Goal: Task Accomplishment & Management: Manage account settings

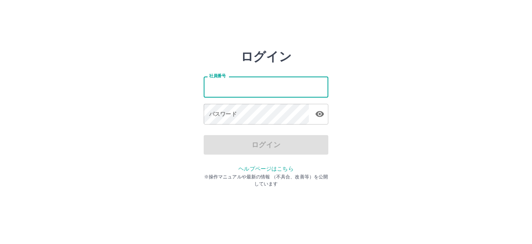
click at [240, 93] on input "社員番号" at bounding box center [266, 86] width 125 height 21
type input "*******"
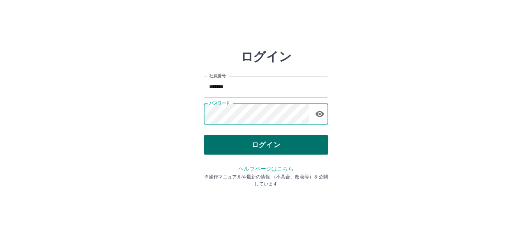
click at [231, 139] on button "ログイン" at bounding box center [266, 144] width 125 height 19
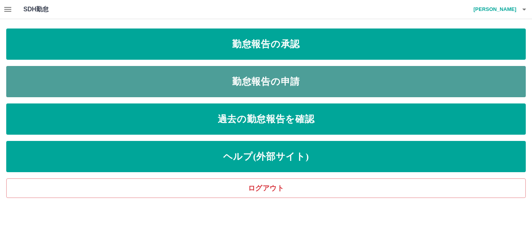
drag, startPoint x: 238, startPoint y: 76, endPoint x: 234, endPoint y: 74, distance: 4.4
click at [238, 76] on link "勤怠報告の申請" at bounding box center [266, 81] width 520 height 31
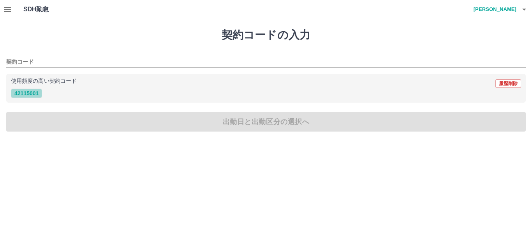
click at [37, 92] on button "42115001" at bounding box center [26, 92] width 31 height 9
type input "********"
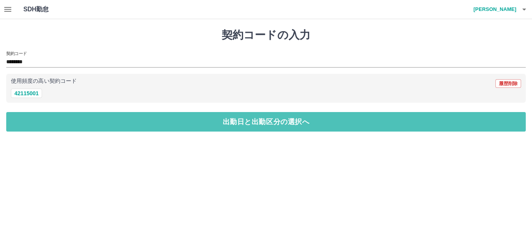
drag, startPoint x: 41, startPoint y: 117, endPoint x: 38, endPoint y: 110, distance: 7.8
click at [39, 117] on button "出勤日と出勤区分の選択へ" at bounding box center [266, 121] width 520 height 19
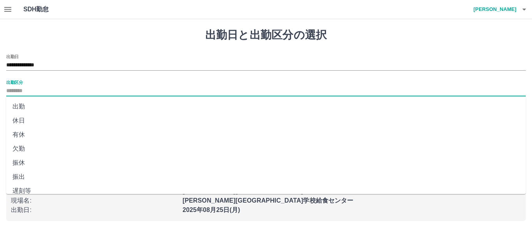
click at [34, 90] on input "出勤区分" at bounding box center [266, 91] width 520 height 10
click at [32, 104] on li "出勤" at bounding box center [266, 106] width 520 height 14
type input "**"
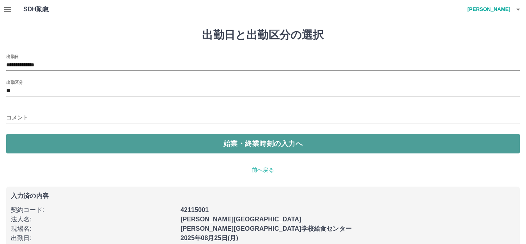
click at [51, 138] on button "始業・終業時刻の入力へ" at bounding box center [262, 143] width 513 height 19
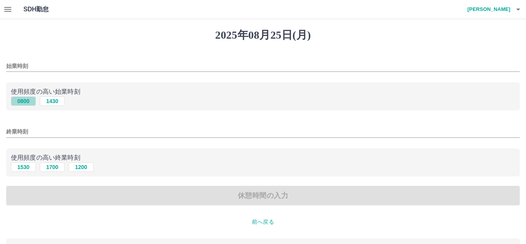
drag, startPoint x: 27, startPoint y: 99, endPoint x: 32, endPoint y: 112, distance: 13.9
click at [27, 99] on button "0800" at bounding box center [23, 100] width 25 height 9
type input "****"
click at [50, 164] on button "1700" at bounding box center [52, 166] width 25 height 9
type input "****"
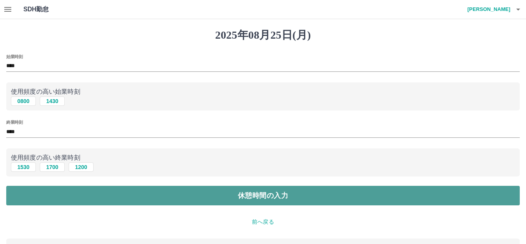
click at [50, 191] on button "休憩時間の入力" at bounding box center [262, 195] width 513 height 19
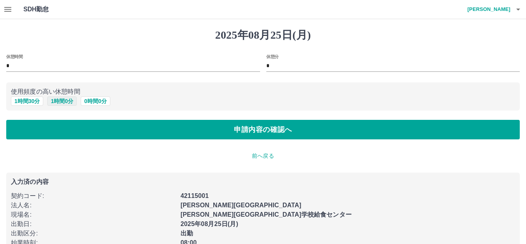
click at [61, 99] on button "1 時間 0 分" at bounding box center [62, 100] width 30 height 9
type input "*"
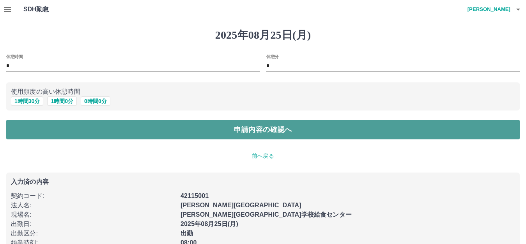
click at [53, 129] on button "申請内容の確認へ" at bounding box center [262, 129] width 513 height 19
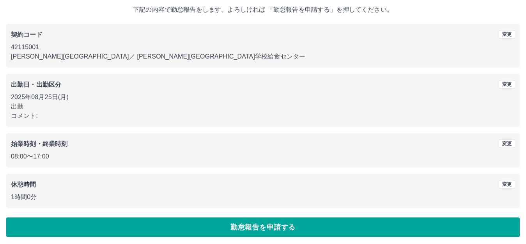
scroll to position [48, 0]
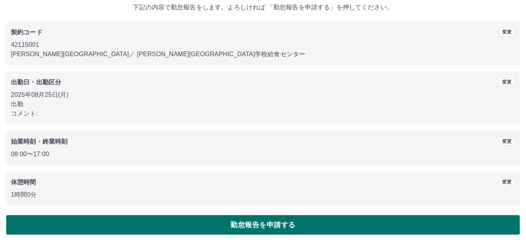
click at [74, 221] on button "勤怠報告を申請する" at bounding box center [262, 224] width 513 height 19
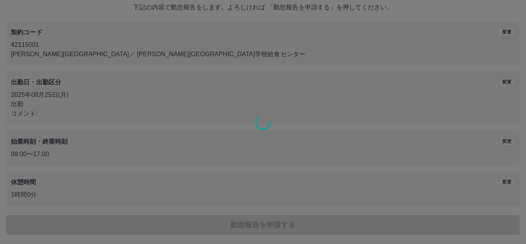
click at [220, 80] on div at bounding box center [263, 122] width 526 height 244
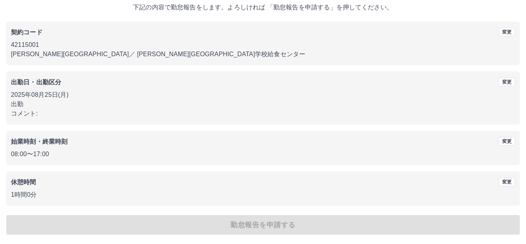
click at [220, 80] on div "2025年08月25日(月) 下記の内容で勤怠報告をします。よろしければ 「勤怠報告を申請する」を押してください。 契約コード 変更 42115001 潮来市…" at bounding box center [263, 107] width 526 height 273
click at [201, 104] on p "出勤" at bounding box center [263, 103] width 504 height 9
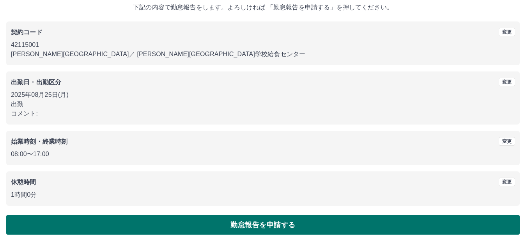
click at [207, 220] on button "勤怠報告を申請する" at bounding box center [262, 224] width 513 height 19
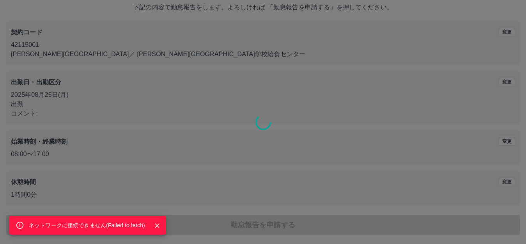
click at [157, 222] on icon "Close" at bounding box center [157, 225] width 8 height 8
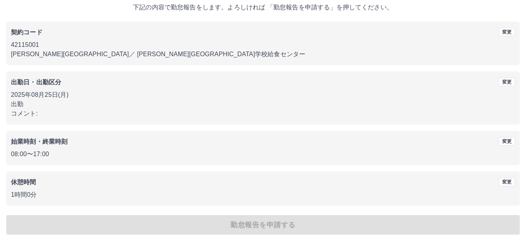
click at [109, 221] on div "ネットワークに接続できません( Failed to fetch ) 2025年08月25日(月) 下記の内容で勤怠報告をします。よろしければ 「勤怠報告を申請…" at bounding box center [263, 107] width 526 height 273
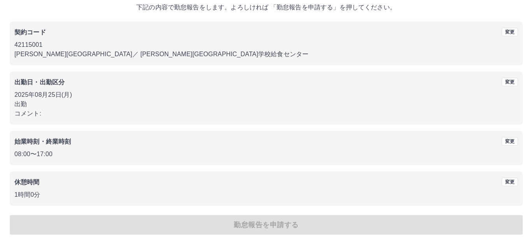
scroll to position [0, 0]
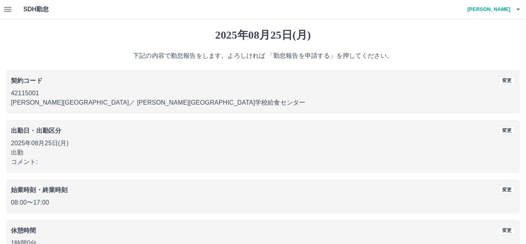
click at [502, 6] on h4 "[PERSON_NAME]" at bounding box center [486, 9] width 47 height 19
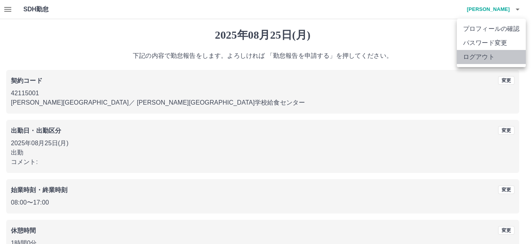
click at [495, 57] on li "ログアウト" at bounding box center [491, 57] width 69 height 14
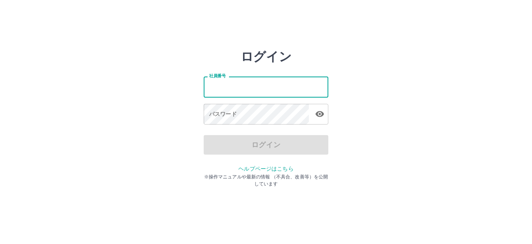
click at [244, 86] on input "社員番号" at bounding box center [266, 86] width 125 height 21
type input "*******"
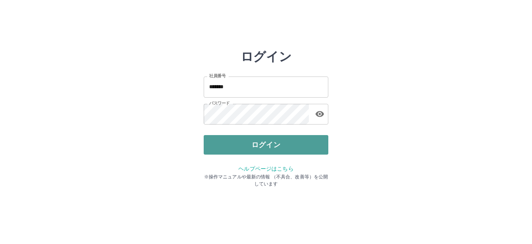
click at [235, 136] on button "ログイン" at bounding box center [266, 144] width 125 height 19
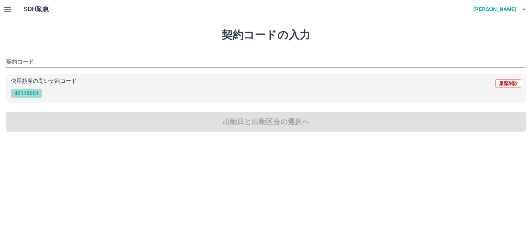
click at [34, 91] on button "42115001" at bounding box center [26, 92] width 31 height 9
type input "********"
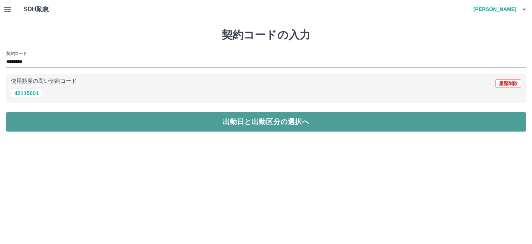
click at [42, 120] on button "出勤日と出勤区分の選択へ" at bounding box center [266, 121] width 520 height 19
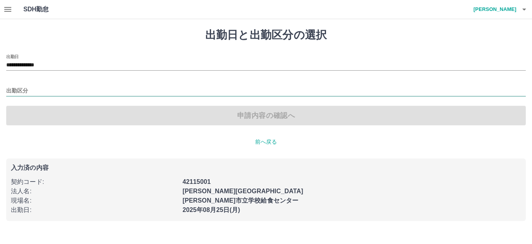
click at [44, 90] on input "出勤区分" at bounding box center [266, 91] width 520 height 10
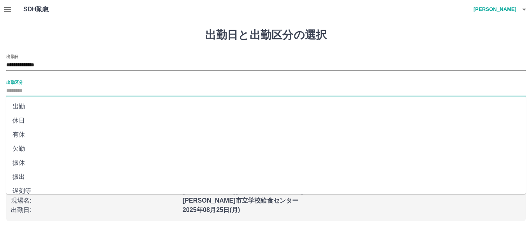
click at [37, 104] on li "出勤" at bounding box center [266, 106] width 520 height 14
type input "**"
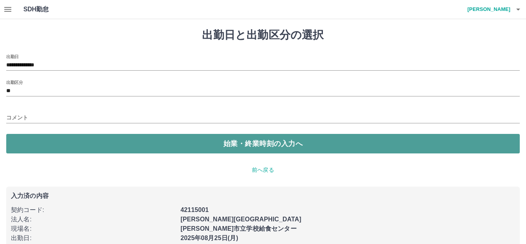
click at [54, 141] on button "始業・終業時刻の入力へ" at bounding box center [262, 143] width 513 height 19
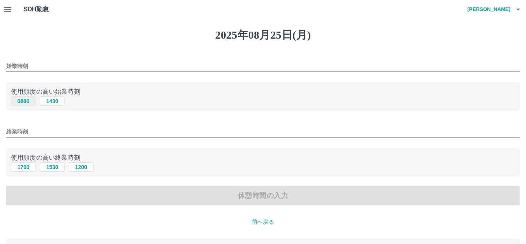
click at [24, 100] on button "0800" at bounding box center [23, 100] width 25 height 9
type input "****"
click at [30, 164] on button "1700" at bounding box center [23, 166] width 25 height 9
type input "****"
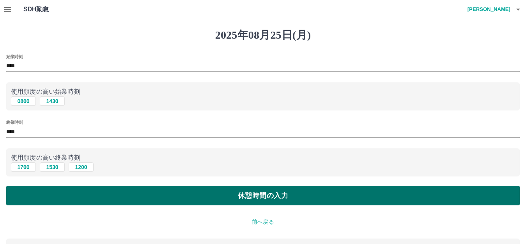
click at [35, 191] on button "休憩時間の入力" at bounding box center [262, 195] width 513 height 19
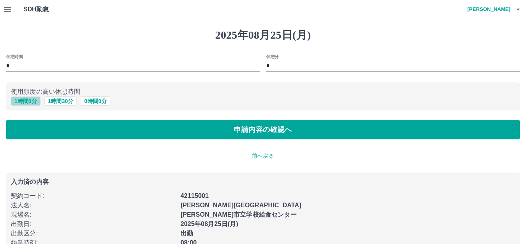
click at [30, 99] on button "1 時間 0 分" at bounding box center [26, 100] width 30 height 9
type input "*"
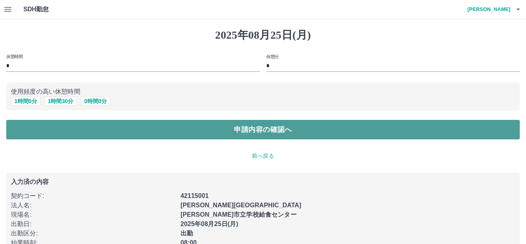
click at [25, 124] on button "申請内容の確認へ" at bounding box center [262, 129] width 513 height 19
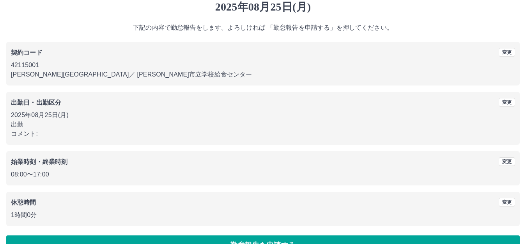
scroll to position [48, 0]
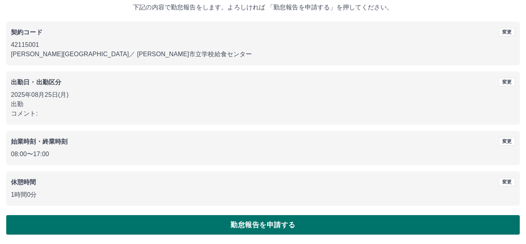
click at [107, 219] on button "勤怠報告を申請する" at bounding box center [262, 224] width 513 height 19
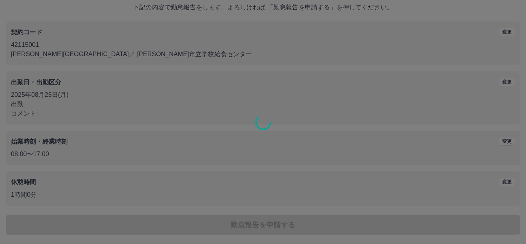
click at [118, 222] on div at bounding box center [263, 122] width 526 height 244
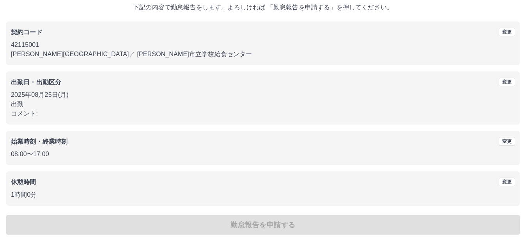
click at [111, 222] on div "2025年08月25日(月) 下記の内容で勤怠報告をします。よろしければ 「勤怠報告を申請する」を押してください。 契約コード 変更 42115001 潮来市…" at bounding box center [263, 107] width 526 height 273
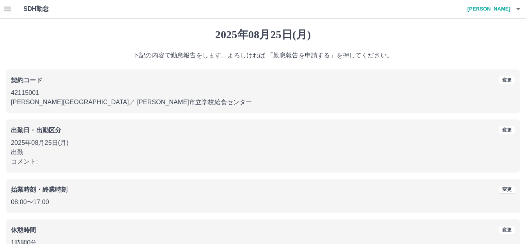
scroll to position [0, 0]
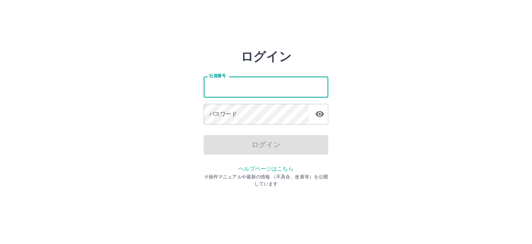
click at [242, 84] on input "社員番号" at bounding box center [266, 86] width 125 height 21
type input "*******"
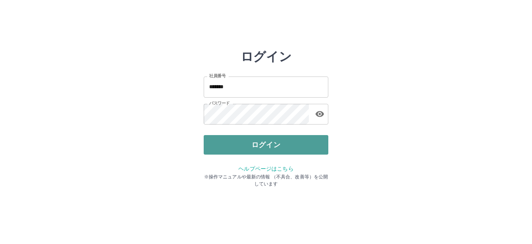
click at [222, 142] on button "ログイン" at bounding box center [266, 144] width 125 height 19
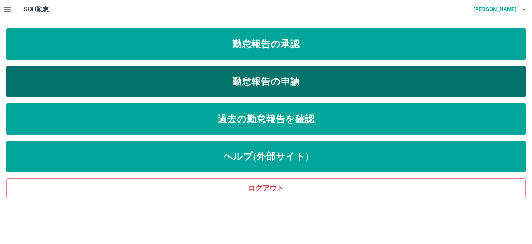
click at [207, 78] on link "勤怠報告の申請" at bounding box center [266, 81] width 520 height 31
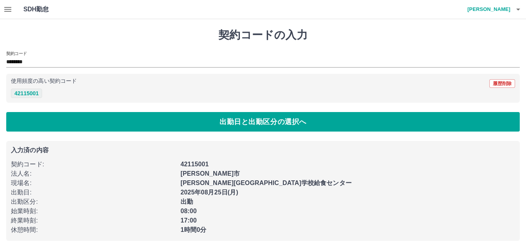
click at [39, 90] on button "42115001" at bounding box center [26, 92] width 31 height 9
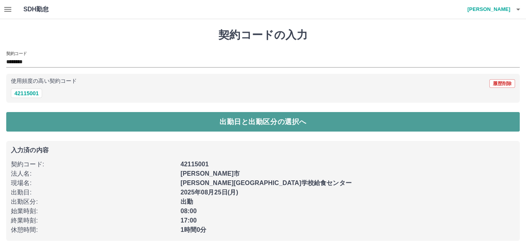
click at [43, 118] on button "出勤日と出勤区分の選択へ" at bounding box center [262, 121] width 513 height 19
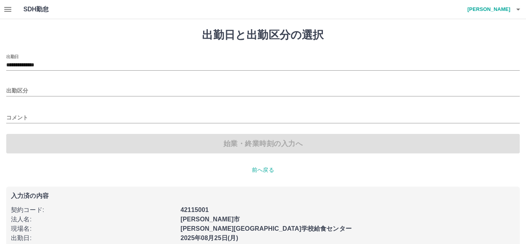
type input "**"
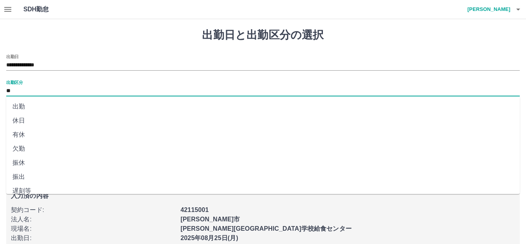
click at [27, 88] on input "**" at bounding box center [262, 91] width 513 height 10
click at [31, 103] on li "出勤" at bounding box center [262, 106] width 513 height 14
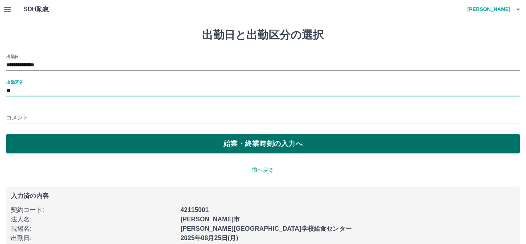
click at [51, 138] on button "始業・終業時刻の入力へ" at bounding box center [262, 143] width 513 height 19
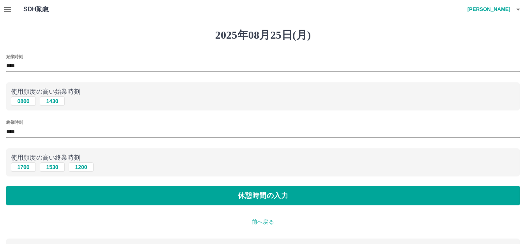
click at [28, 96] on div "0800 [DATE]" at bounding box center [263, 101] width 504 height 10
click at [27, 99] on button "0800" at bounding box center [23, 100] width 25 height 9
click at [27, 165] on button "1700" at bounding box center [23, 166] width 25 height 9
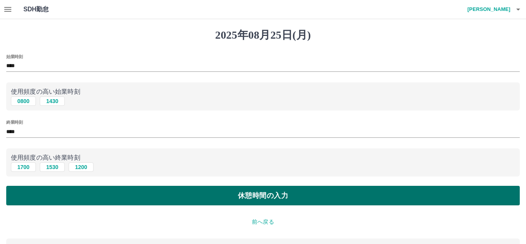
click at [39, 191] on button "休憩時間の入力" at bounding box center [262, 195] width 513 height 19
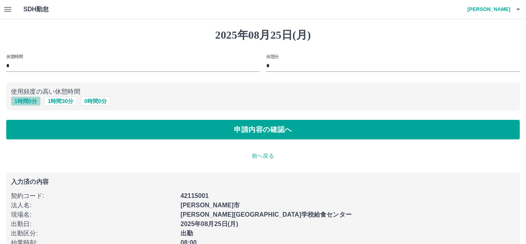
click at [24, 99] on button "1 時間 0 分" at bounding box center [26, 100] width 30 height 9
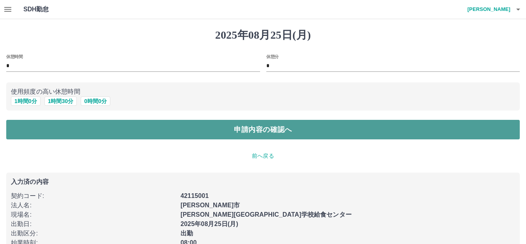
click at [25, 125] on button "申請内容の確認へ" at bounding box center [262, 129] width 513 height 19
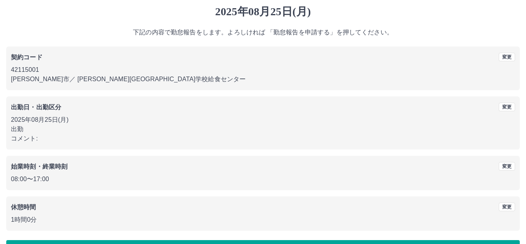
scroll to position [48, 0]
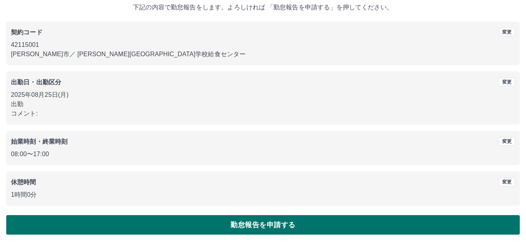
click at [215, 223] on button "勤怠報告を申請する" at bounding box center [262, 224] width 513 height 19
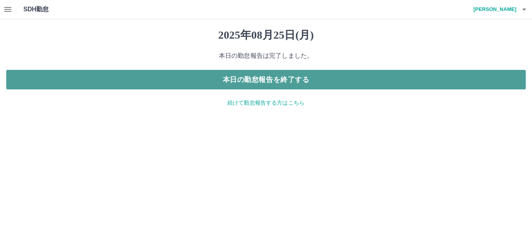
click at [208, 75] on button "本日の勤怠報告を終了する" at bounding box center [266, 79] width 520 height 19
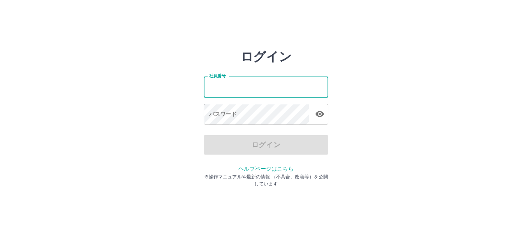
click at [240, 87] on input "社員番号" at bounding box center [266, 86] width 125 height 21
type input "*******"
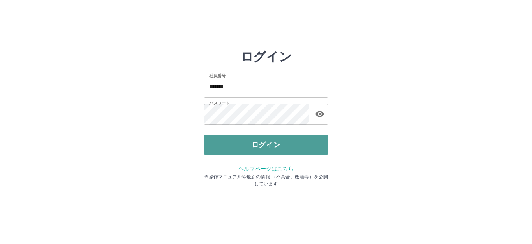
click at [238, 141] on button "ログイン" at bounding box center [266, 144] width 125 height 19
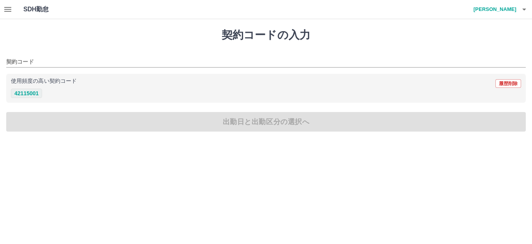
click at [32, 92] on button "42115001" at bounding box center [26, 92] width 31 height 9
type input "********"
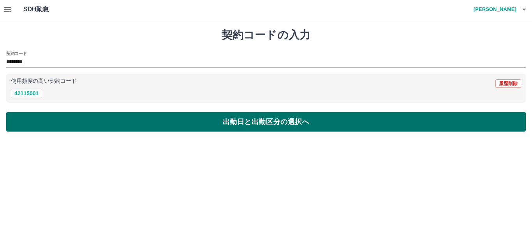
click at [53, 118] on button "出勤日と出勤区分の選択へ" at bounding box center [266, 121] width 520 height 19
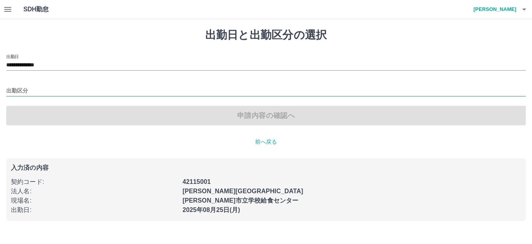
click at [36, 90] on input "出勤区分" at bounding box center [266, 91] width 520 height 10
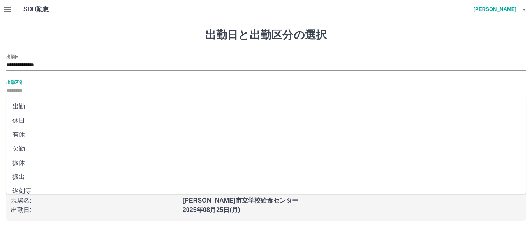
click at [34, 104] on li "出勤" at bounding box center [266, 106] width 520 height 14
type input "**"
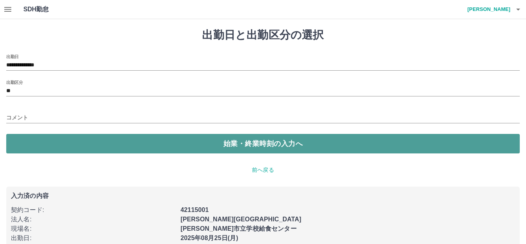
click at [43, 138] on button "始業・終業時刻の入力へ" at bounding box center [262, 143] width 513 height 19
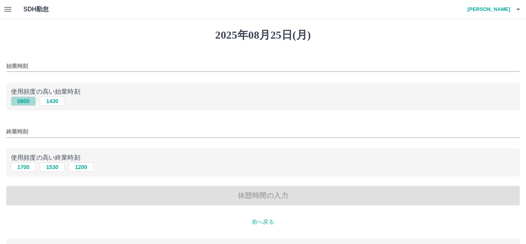
click at [25, 98] on button "0800" at bounding box center [23, 100] width 25 height 9
type input "****"
click at [25, 162] on button "1700" at bounding box center [23, 166] width 25 height 9
type input "****"
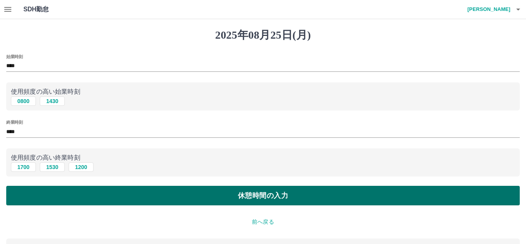
click at [27, 193] on button "休憩時間の入力" at bounding box center [262, 195] width 513 height 19
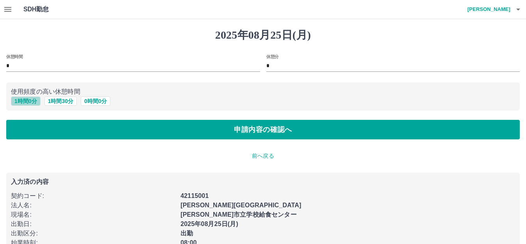
click at [22, 99] on button "1 時間 0 分" at bounding box center [26, 100] width 30 height 9
type input "*"
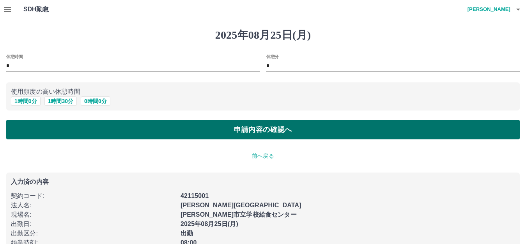
click at [39, 125] on button "申請内容の確認へ" at bounding box center [262, 129] width 513 height 19
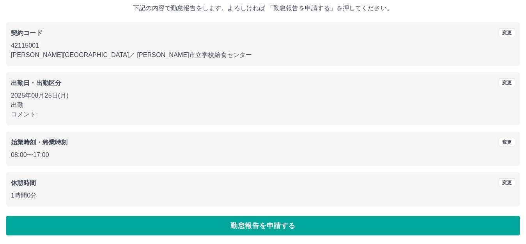
scroll to position [48, 0]
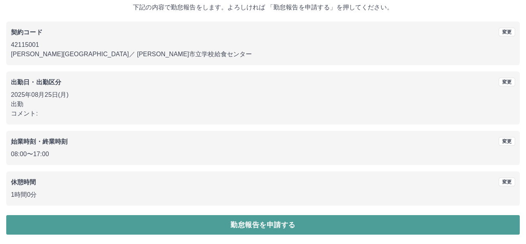
click at [60, 219] on button "勤怠報告を申請する" at bounding box center [262, 224] width 513 height 19
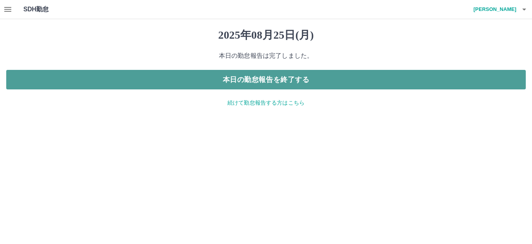
click at [108, 76] on button "本日の勤怠報告を終了する" at bounding box center [266, 79] width 520 height 19
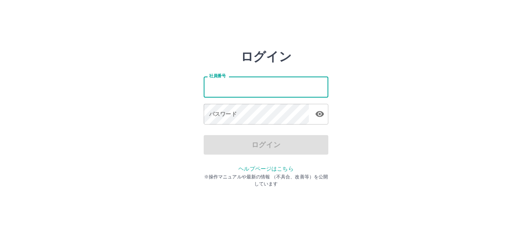
click at [244, 87] on input "社員番号" at bounding box center [266, 86] width 125 height 21
type input "*******"
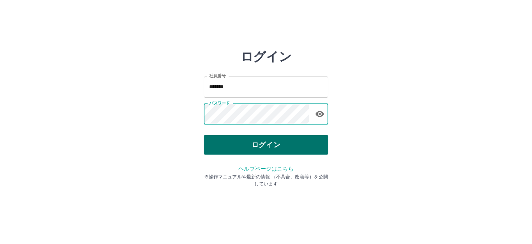
click at [235, 140] on button "ログイン" at bounding box center [266, 144] width 125 height 19
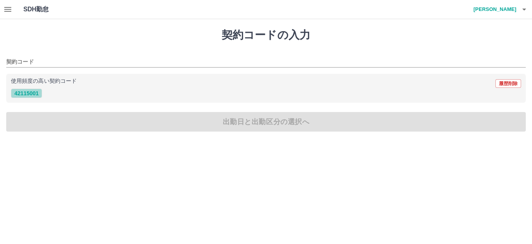
click at [30, 89] on button "42115001" at bounding box center [26, 92] width 31 height 9
type input "********"
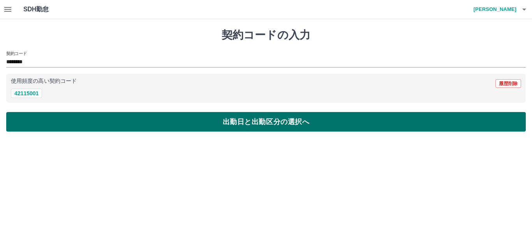
click at [55, 121] on button "出勤日と出勤区分の選択へ" at bounding box center [266, 121] width 520 height 19
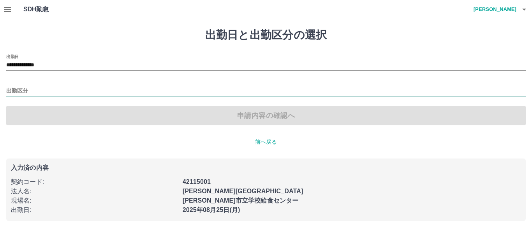
click at [41, 90] on input "出勤区分" at bounding box center [266, 91] width 520 height 10
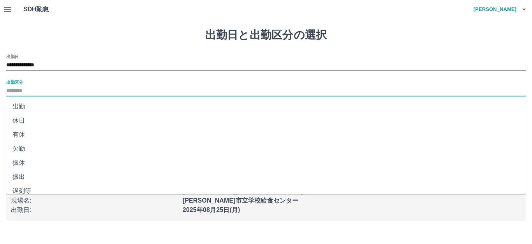
click at [35, 104] on li "出勤" at bounding box center [266, 106] width 520 height 14
type input "**"
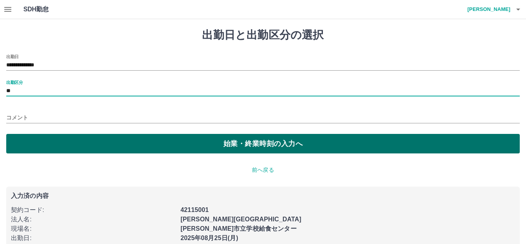
click at [51, 140] on button "始業・終業時刻の入力へ" at bounding box center [262, 143] width 513 height 19
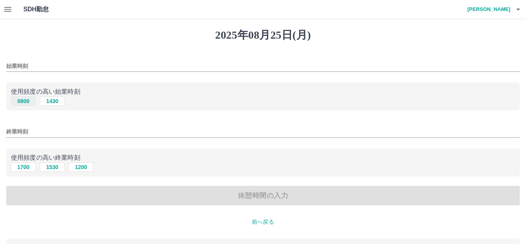
drag, startPoint x: 20, startPoint y: 97, endPoint x: 24, endPoint y: 101, distance: 5.5
click at [21, 97] on button "0800" at bounding box center [23, 100] width 25 height 9
type input "****"
click at [53, 164] on button "1530" at bounding box center [52, 166] width 25 height 9
type input "****"
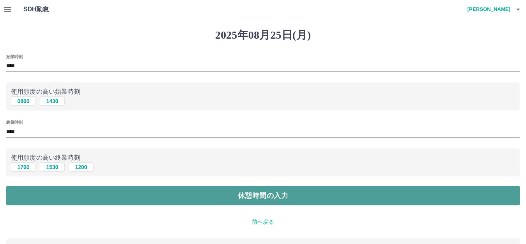
click at [51, 189] on button "休憩時間の入力" at bounding box center [262, 195] width 513 height 19
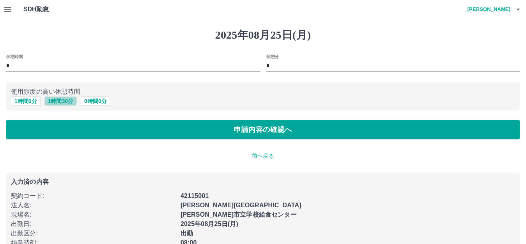
click at [59, 98] on button "1 時間 30 分" at bounding box center [60, 100] width 32 height 9
type input "*"
type input "**"
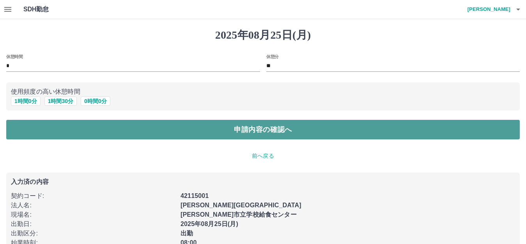
click at [50, 133] on button "申請内容の確認へ" at bounding box center [262, 129] width 513 height 19
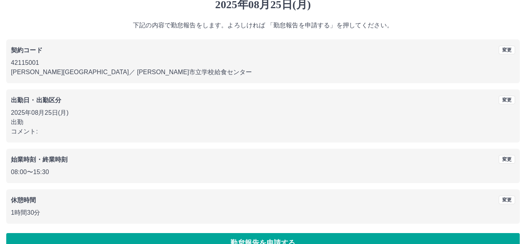
scroll to position [39, 0]
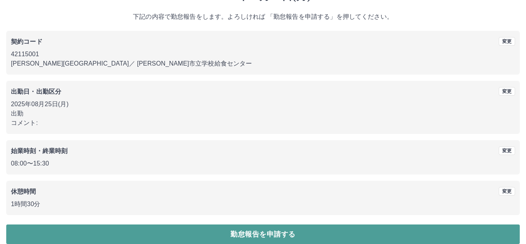
click at [51, 230] on button "勤怠報告を申請する" at bounding box center [262, 233] width 513 height 19
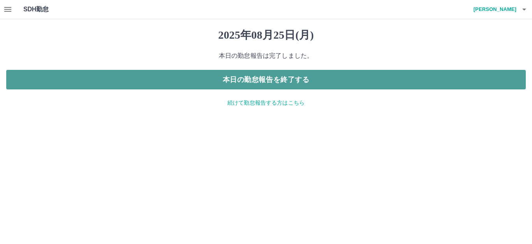
click at [85, 76] on button "本日の勤怠報告を終了する" at bounding box center [266, 79] width 520 height 19
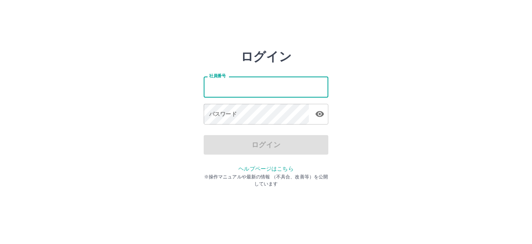
click at [245, 84] on input "社員番号" at bounding box center [266, 86] width 125 height 21
type input "*******"
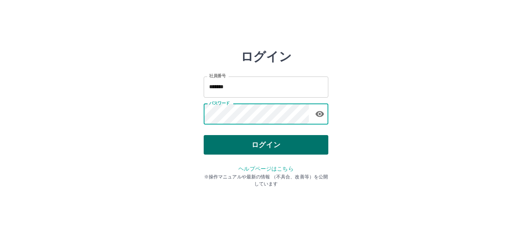
click at [219, 139] on button "ログイン" at bounding box center [266, 144] width 125 height 19
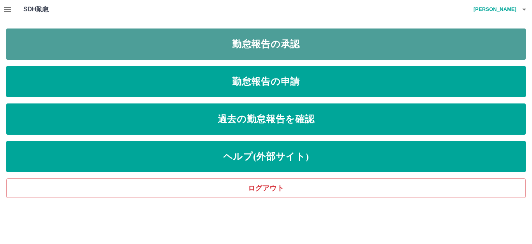
click at [58, 44] on link "勤怠報告の承認" at bounding box center [266, 43] width 520 height 31
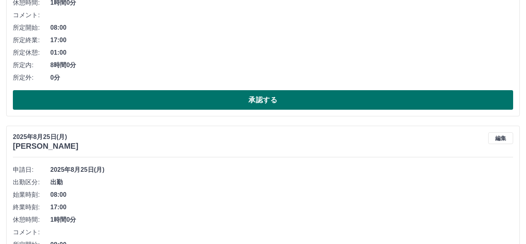
scroll to position [195, 0]
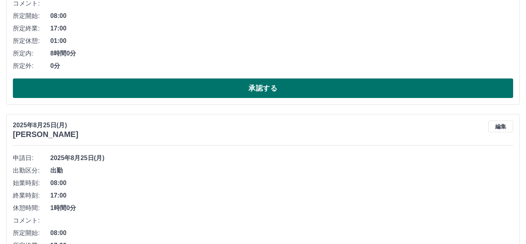
click at [97, 87] on button "承認する" at bounding box center [263, 87] width 500 height 19
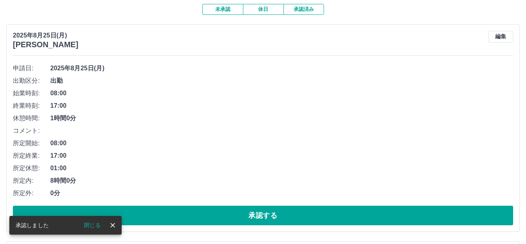
scroll to position [78, 0]
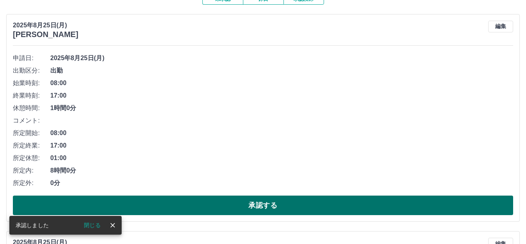
click at [153, 204] on button "承認する" at bounding box center [263, 204] width 500 height 19
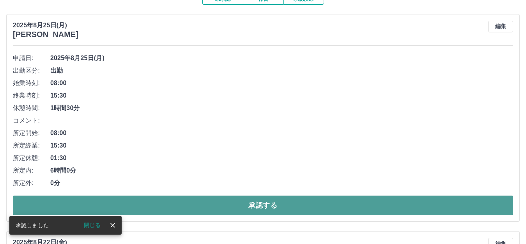
click at [155, 204] on button "承認する" at bounding box center [263, 204] width 500 height 19
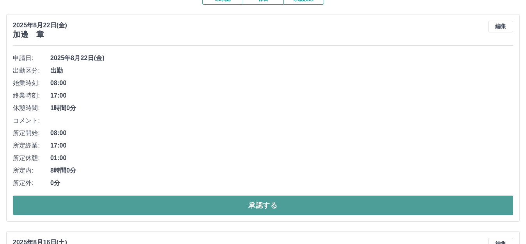
click at [156, 198] on button "承認する" at bounding box center [263, 204] width 500 height 19
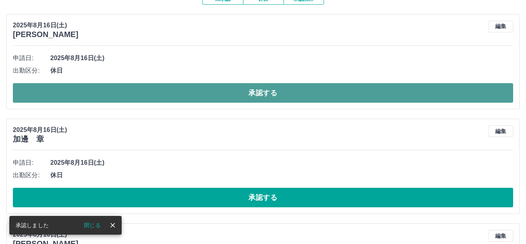
click at [149, 91] on button "承認する" at bounding box center [263, 92] width 500 height 19
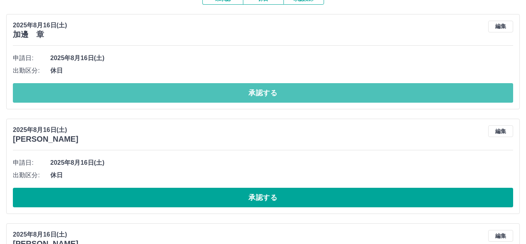
click at [151, 90] on button "承認する" at bounding box center [263, 92] width 500 height 19
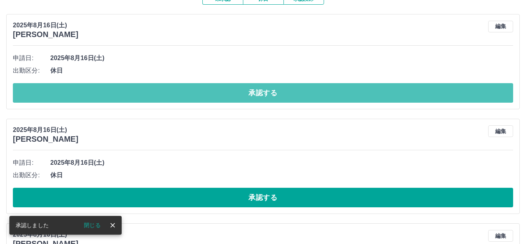
click at [151, 90] on button "承認する" at bounding box center [263, 92] width 500 height 19
click at [152, 91] on button "承認する" at bounding box center [263, 92] width 500 height 19
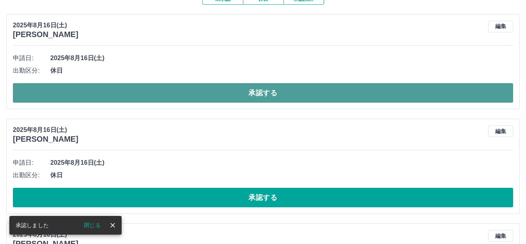
click at [89, 90] on button "承認する" at bounding box center [263, 92] width 500 height 19
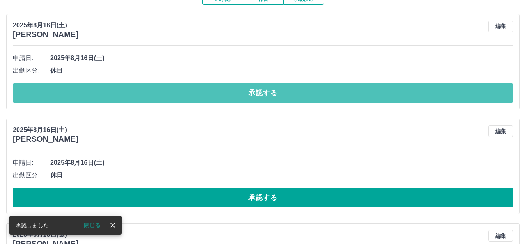
click at [97, 89] on button "承認する" at bounding box center [263, 92] width 500 height 19
click at [99, 88] on button "承認する" at bounding box center [263, 92] width 500 height 19
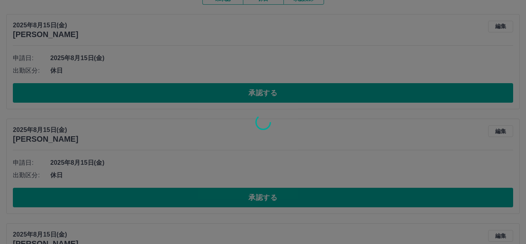
drag, startPoint x: 71, startPoint y: 80, endPoint x: 67, endPoint y: 83, distance: 5.2
click at [68, 82] on div at bounding box center [263, 122] width 526 height 244
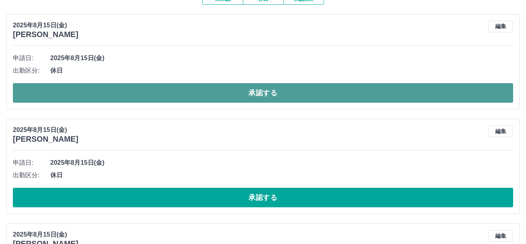
click at [80, 87] on button "承認する" at bounding box center [263, 92] width 500 height 19
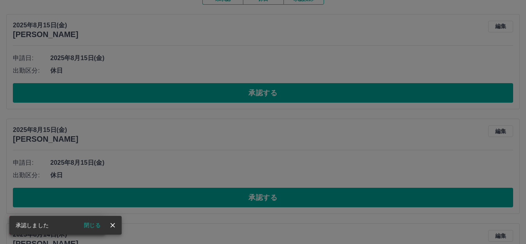
click at [83, 88] on div "承認権限がありません" at bounding box center [263, 122] width 526 height 244
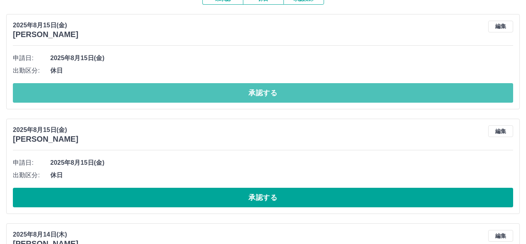
click at [83, 88] on button "承認する" at bounding box center [263, 92] width 500 height 19
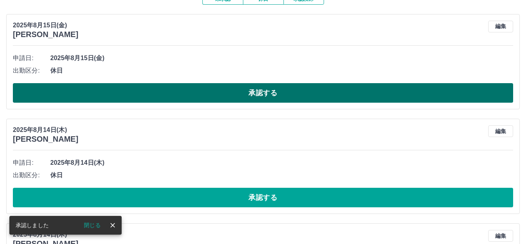
click at [97, 93] on button "承認する" at bounding box center [263, 92] width 500 height 19
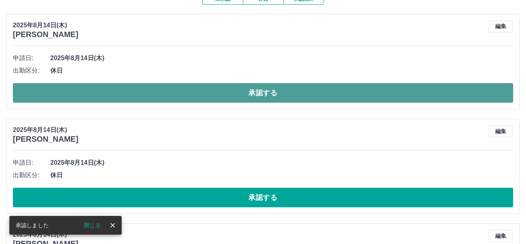
click at [104, 92] on button "承認する" at bounding box center [263, 92] width 500 height 19
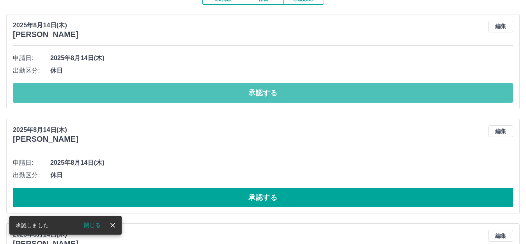
click at [106, 91] on button "承認する" at bounding box center [263, 92] width 500 height 19
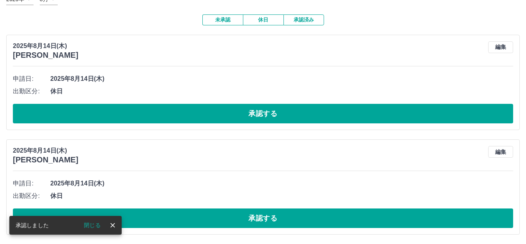
scroll to position [58, 0]
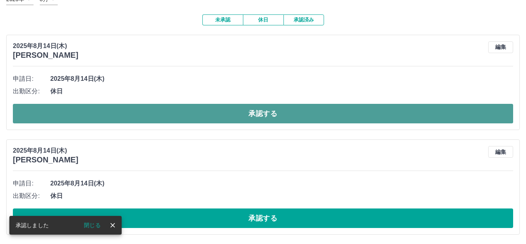
click at [108, 109] on button "承認する" at bounding box center [263, 113] width 500 height 19
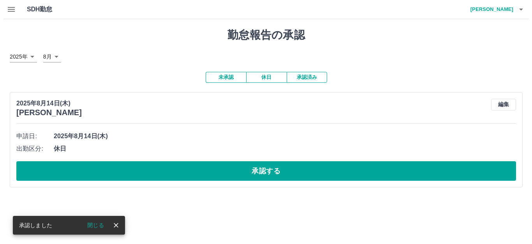
scroll to position [0, 0]
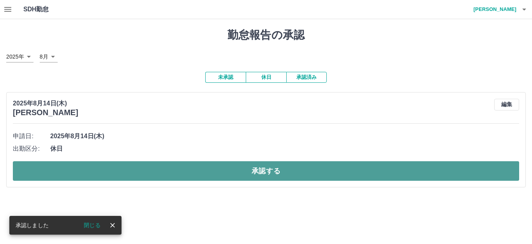
click at [73, 168] on button "承認する" at bounding box center [266, 170] width 507 height 19
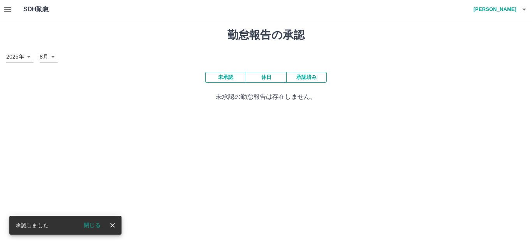
click at [503, 5] on h4 "[PERSON_NAME]" at bounding box center [493, 9] width 47 height 19
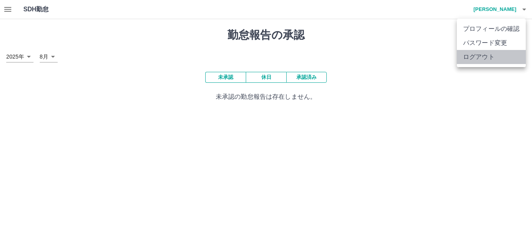
click at [511, 56] on li "ログアウト" at bounding box center [491, 57] width 69 height 14
